Goal: Task Accomplishment & Management: Manage account settings

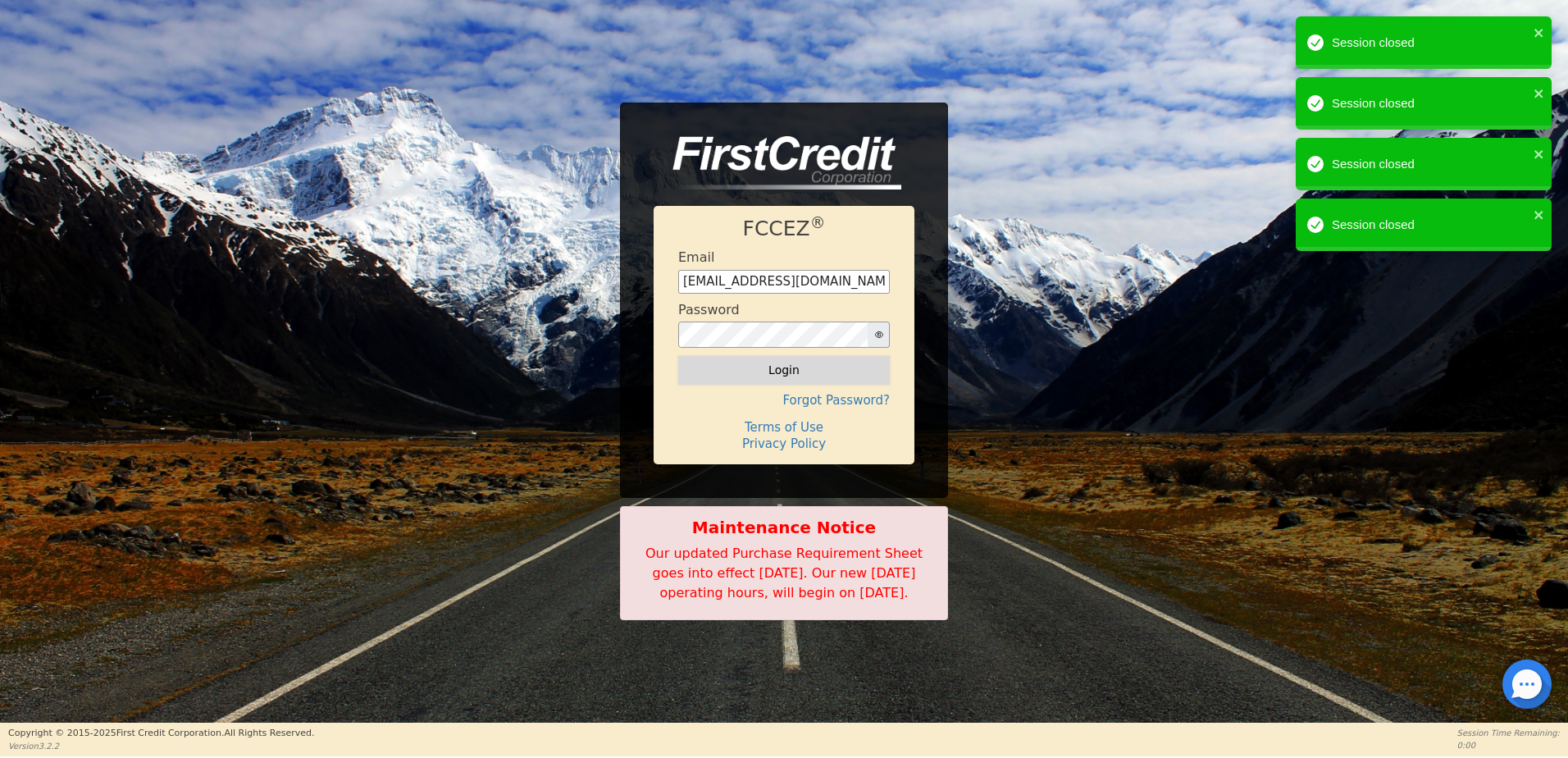
click at [840, 372] on button "Login" at bounding box center [784, 370] width 212 height 28
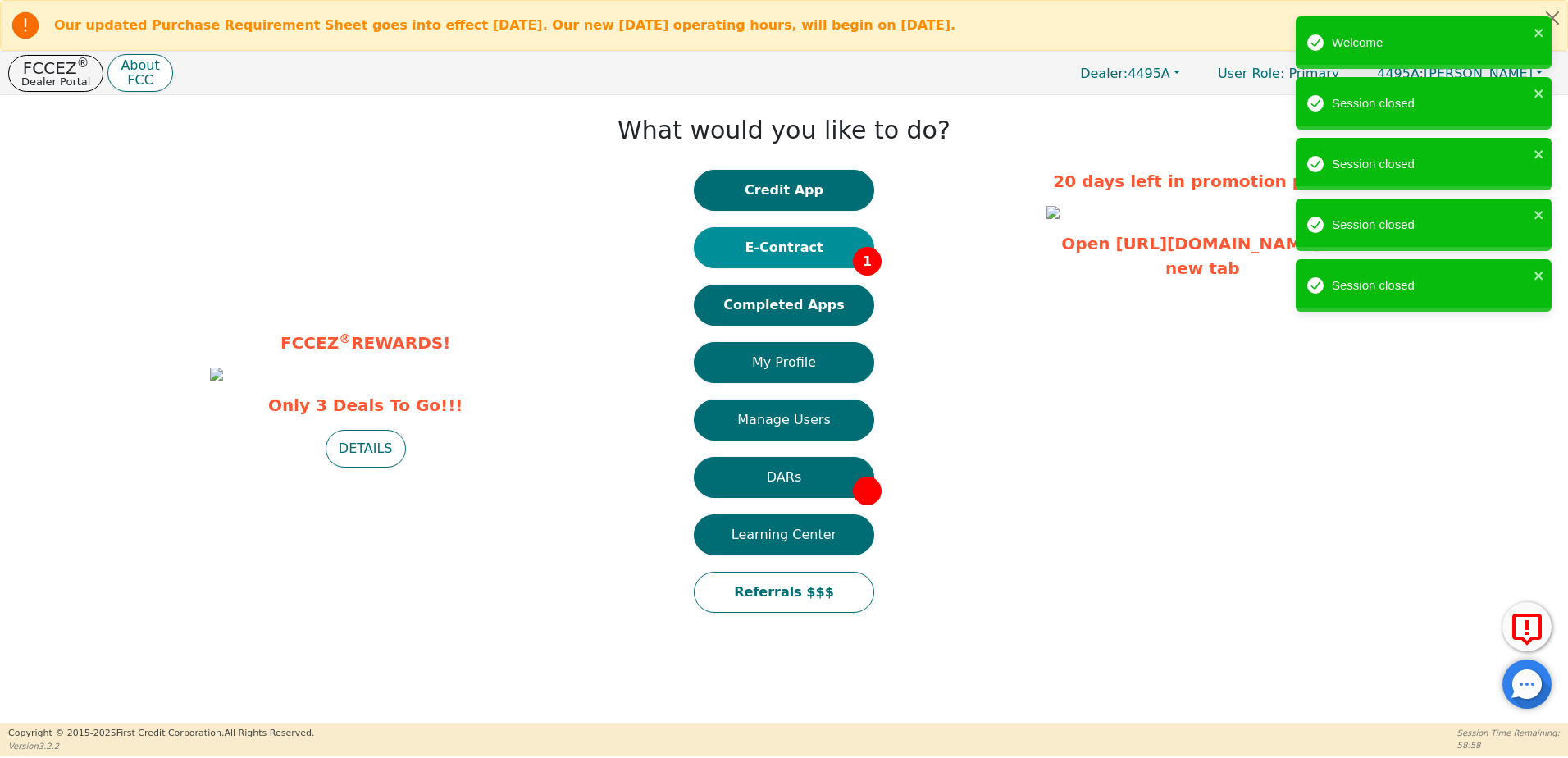
click at [788, 248] on button "E-Contract 1" at bounding box center [783, 248] width 180 height 41
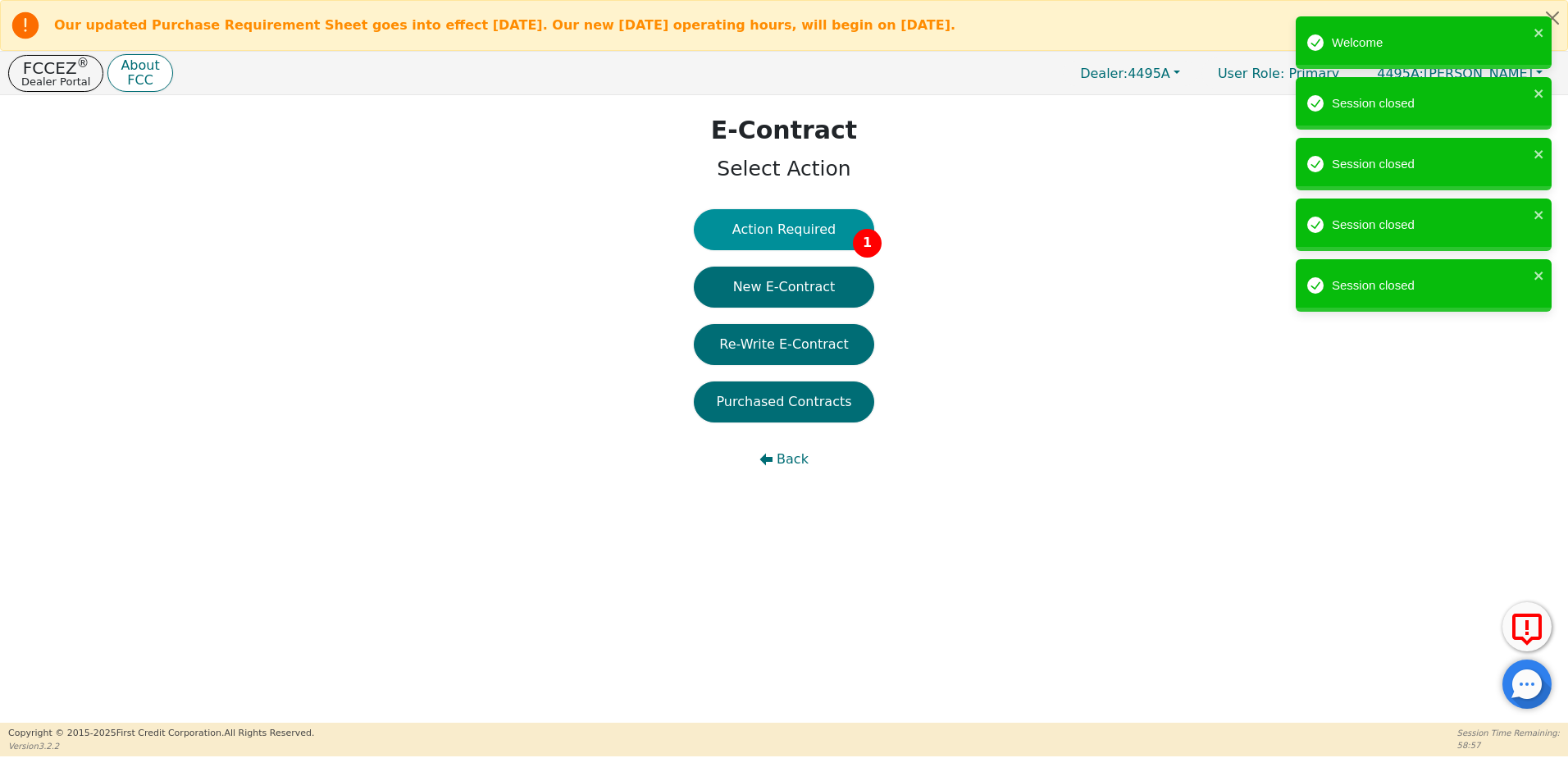
click at [786, 237] on button "Action Required 1" at bounding box center [783, 229] width 180 height 41
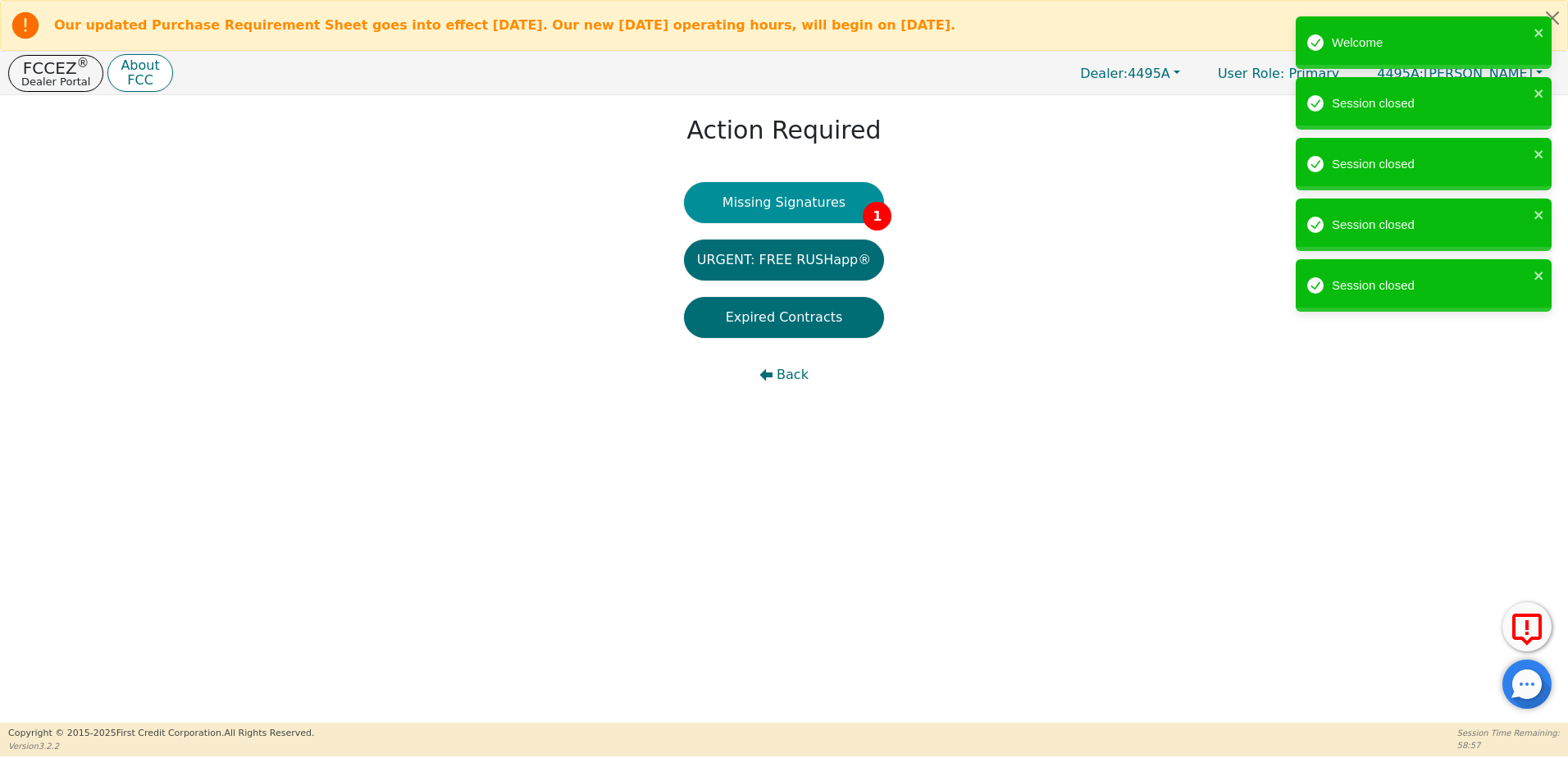
click at [786, 207] on button "Missing Signatures 1" at bounding box center [784, 202] width 201 height 41
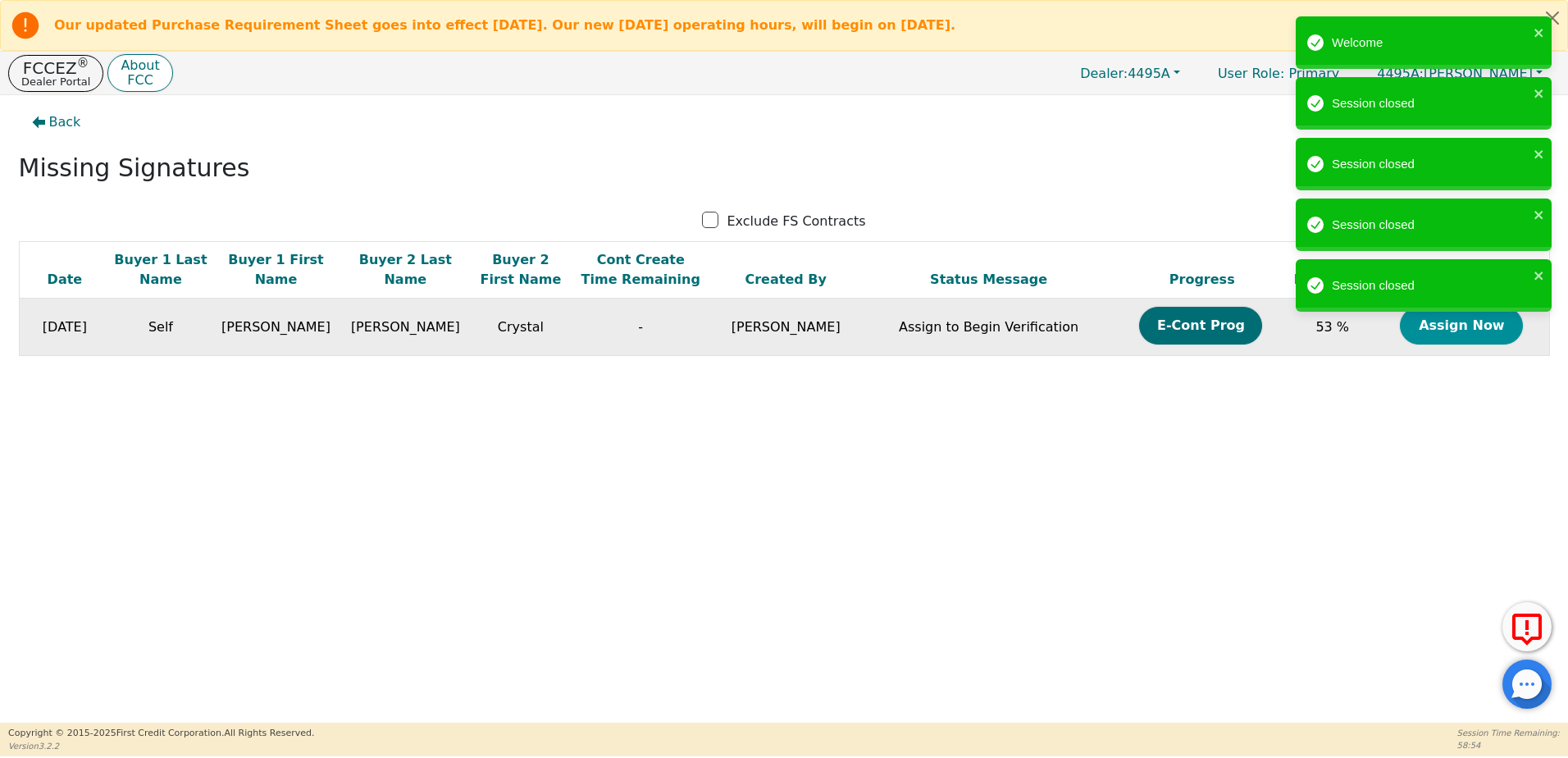
click at [1464, 324] on button "Assign Now" at bounding box center [1461, 325] width 123 height 38
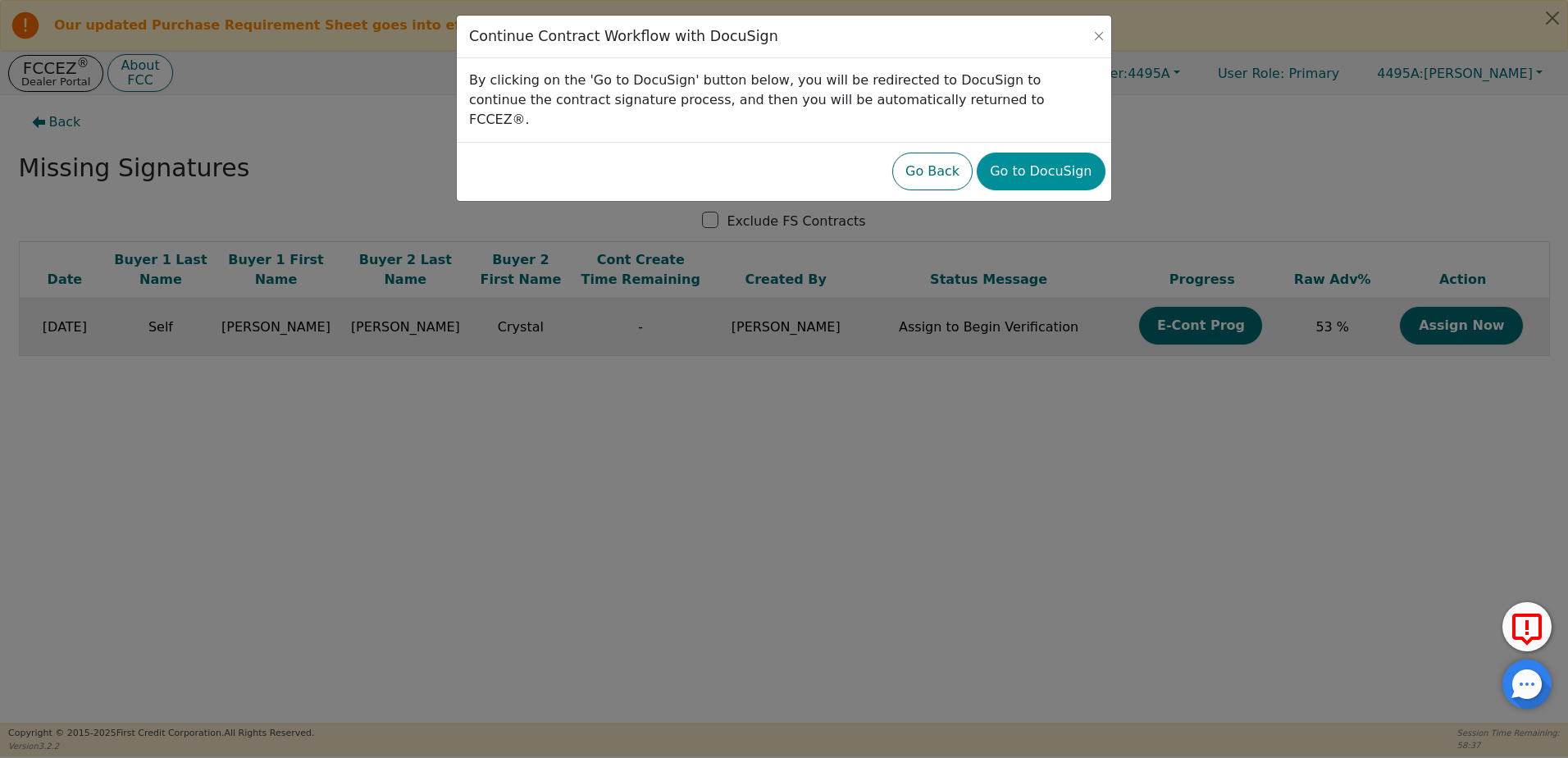
click at [1061, 153] on button "Go to DocuSign" at bounding box center [1040, 171] width 128 height 38
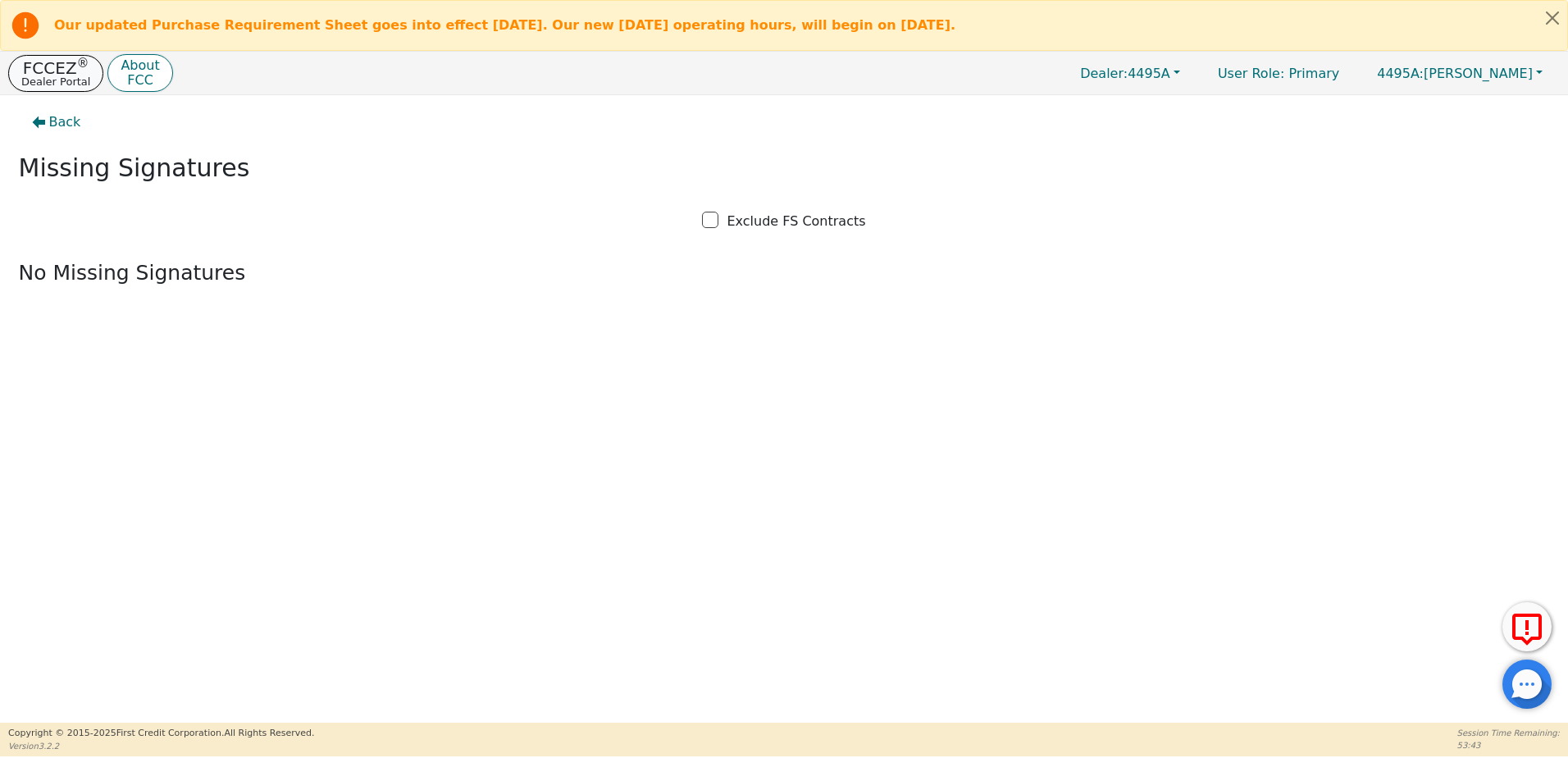
click at [55, 87] on p "Dealer Portal" at bounding box center [55, 81] width 69 height 11
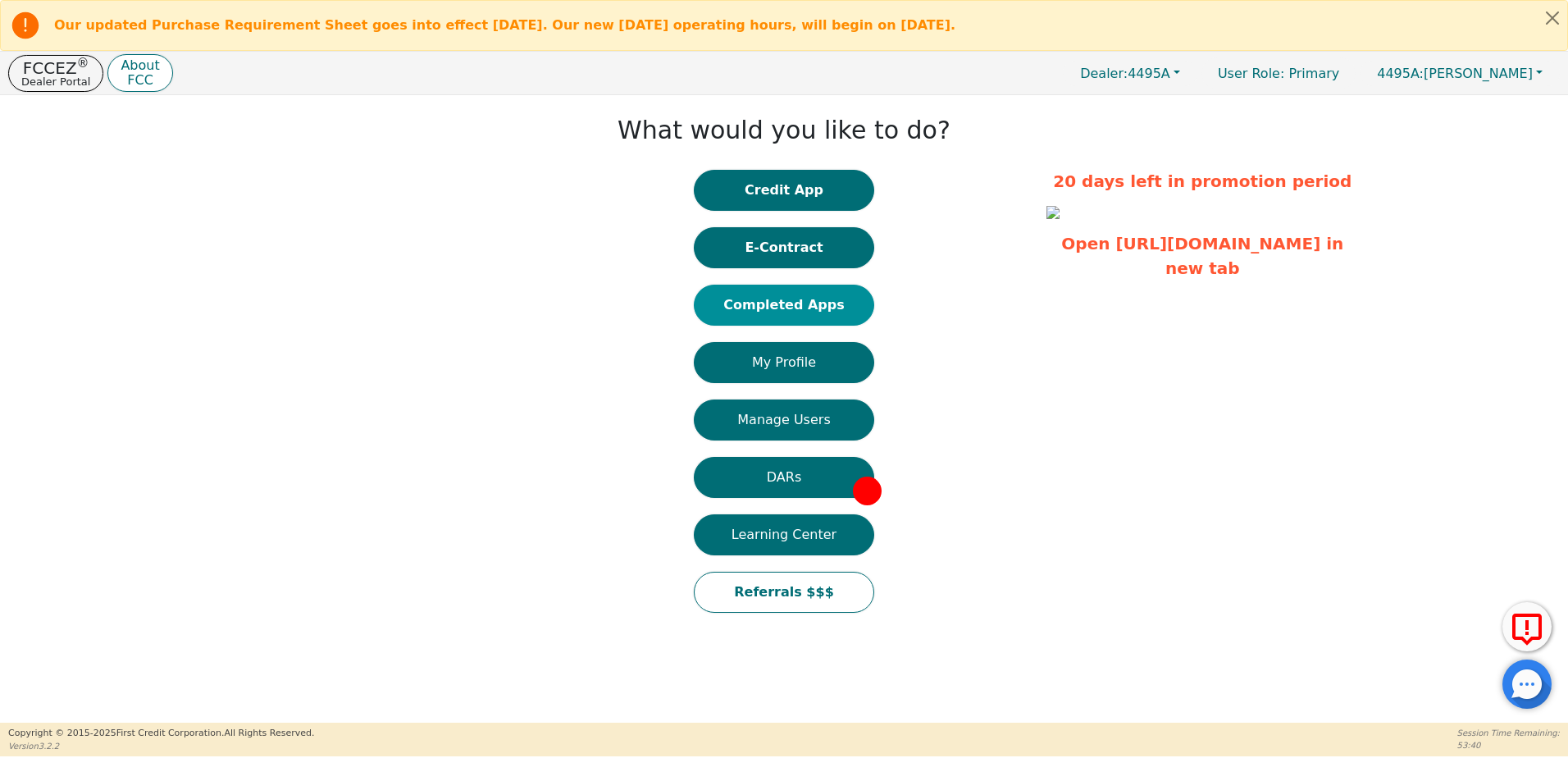
click at [788, 307] on button "Completed Apps" at bounding box center [783, 305] width 180 height 41
